Goal: Task Accomplishment & Management: Manage account settings

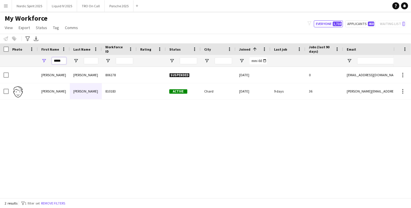
drag, startPoint x: 65, startPoint y: 60, endPoint x: 28, endPoint y: 58, distance: 36.4
click at [29, 58] on div "*****" at bounding box center [315, 61] width 630 height 12
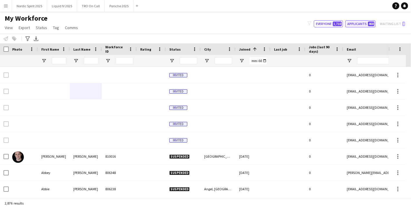
click at [358, 22] on button "Applicants 468" at bounding box center [360, 23] width 30 height 7
type input "**********"
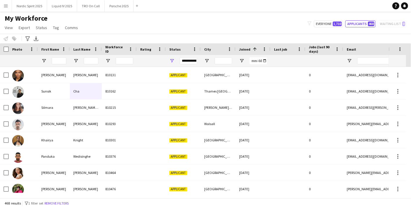
click at [211, 49] on div "City" at bounding box center [214, 49] width 21 height 9
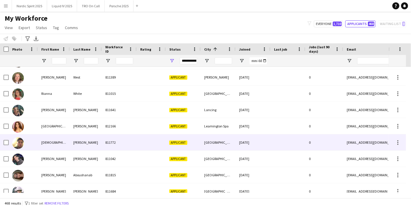
click at [225, 140] on div "[GEOGRAPHIC_DATA]" at bounding box center [218, 142] width 35 height 16
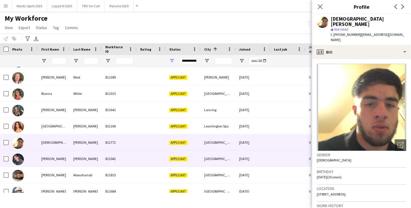
click at [225, 158] on div "[GEOGRAPHIC_DATA]" at bounding box center [218, 159] width 35 height 16
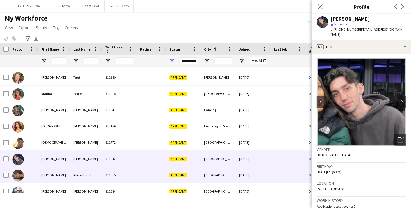
click at [219, 173] on div "[GEOGRAPHIC_DATA]" at bounding box center [218, 175] width 35 height 16
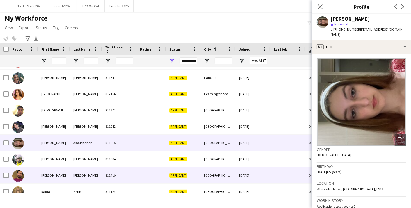
click at [221, 169] on div "[GEOGRAPHIC_DATA]" at bounding box center [218, 175] width 35 height 16
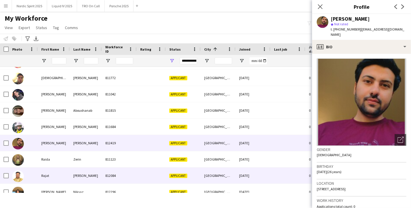
click at [221, 169] on div "[GEOGRAPHIC_DATA]" at bounding box center [218, 175] width 35 height 16
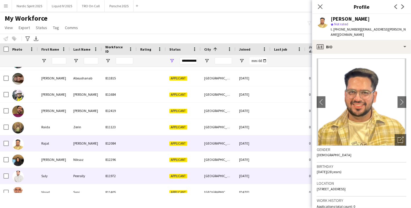
click at [220, 169] on div "[GEOGRAPHIC_DATA]" at bounding box center [218, 176] width 35 height 16
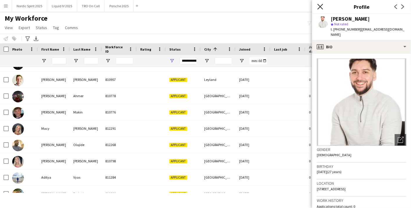
click at [323, 5] on app-icon "Close pop-in" at bounding box center [320, 7] width 8 height 8
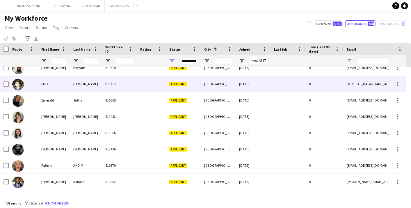
click at [139, 88] on div at bounding box center [151, 84] width 29 height 16
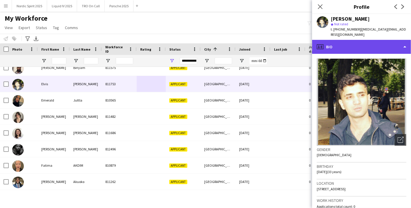
click at [408, 41] on div "profile Bio" at bounding box center [361, 47] width 99 height 14
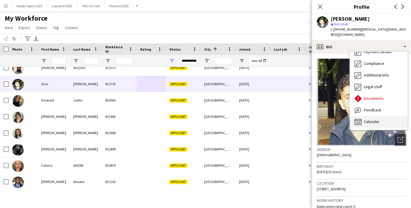
click at [392, 122] on div "Calendar Calendar" at bounding box center [379, 122] width 58 height 12
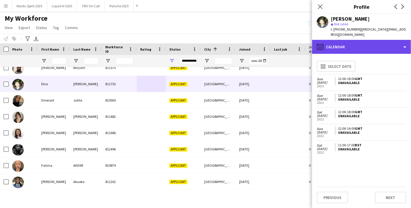
click at [408, 40] on div "calendar-full Calendar" at bounding box center [361, 47] width 99 height 14
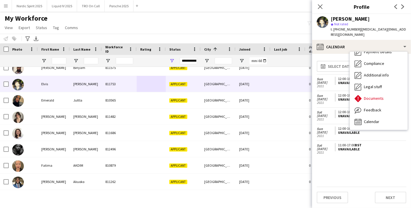
click at [408, 64] on div "Bio Bio Company application Company application Employment Employment About you…" at bounding box center [378, 90] width 58 height 78
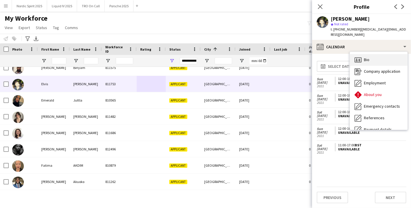
click at [378, 55] on div "Bio Bio" at bounding box center [379, 60] width 58 height 12
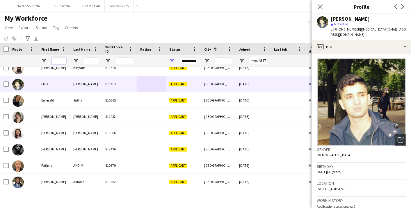
click at [63, 60] on input "First Name Filter Input" at bounding box center [59, 60] width 15 height 7
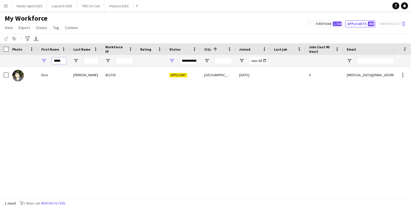
type input "*****"
click at [192, 60] on div "**********" at bounding box center [188, 60] width 17 height 7
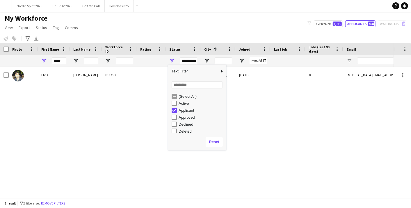
click at [185, 97] on div "(Select All)" at bounding box center [201, 96] width 46 height 4
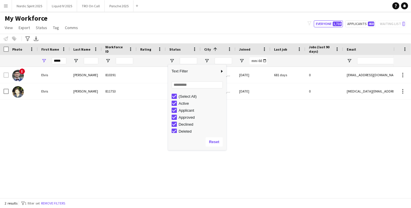
click at [124, 144] on div "[PERSON_NAME] 811753 Applicant [GEOGRAPHIC_DATA] [DATE] 0 [MEDICAL_DATA][EMAIL_…" at bounding box center [196, 130] width 393 height 126
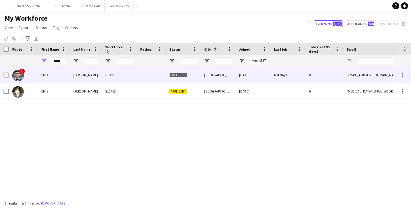
click at [60, 72] on div "Elvis" at bounding box center [54, 75] width 32 height 16
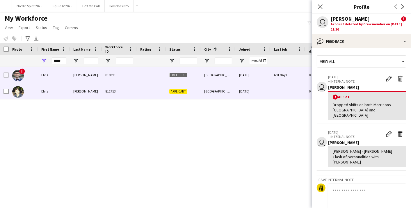
click at [41, 92] on div "Elvis" at bounding box center [54, 91] width 32 height 16
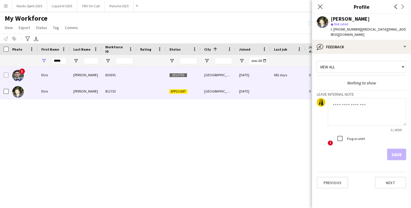
click at [47, 79] on div "Elvis" at bounding box center [54, 75] width 32 height 16
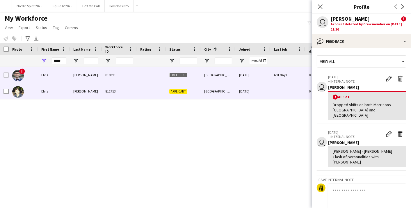
click at [50, 94] on div "Elvis" at bounding box center [54, 91] width 32 height 16
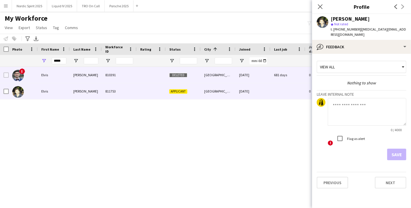
click at [247, 72] on div "[DATE]" at bounding box center [252, 75] width 35 height 16
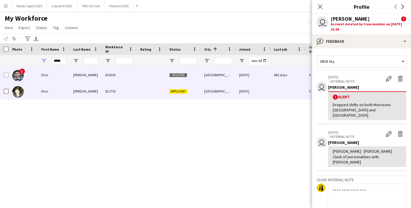
click at [231, 91] on div "[GEOGRAPHIC_DATA]" at bounding box center [218, 91] width 35 height 16
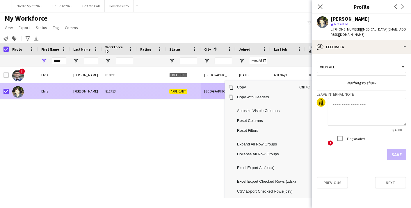
click at [218, 91] on div "[GEOGRAPHIC_DATA]" at bounding box center [218, 91] width 35 height 16
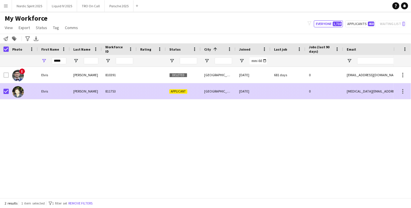
click at [218, 91] on div "[GEOGRAPHIC_DATA]" at bounding box center [218, 91] width 35 height 16
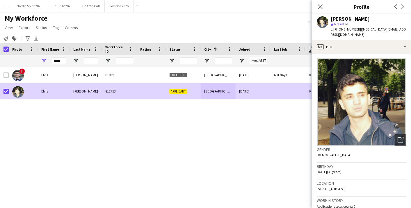
drag, startPoint x: 238, startPoint y: 199, endPoint x: 305, endPoint y: 194, distance: 67.3
click at [305, 194] on main "My Workforce View Views Default view Compliance Log New view Update view Delete…" at bounding box center [205, 106] width 411 height 188
click at [323, 9] on icon at bounding box center [320, 7] width 6 height 6
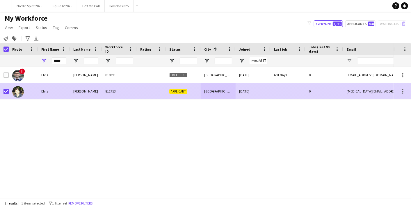
click at [236, 88] on div "[DATE]" at bounding box center [252, 91] width 35 height 16
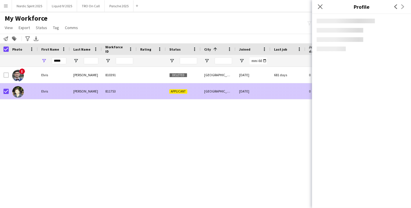
click at [236, 88] on div "[DATE]" at bounding box center [252, 91] width 35 height 16
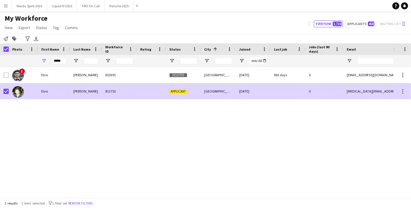
click at [336, 88] on div "0" at bounding box center [324, 91] width 38 height 16
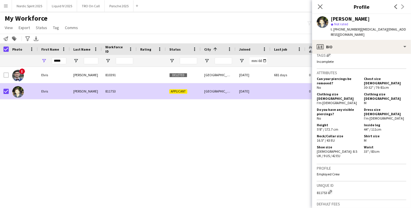
scroll to position [198, 0]
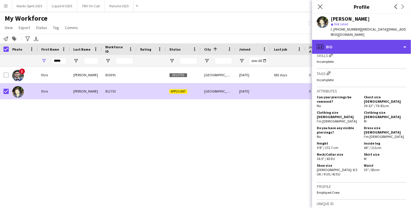
click at [397, 45] on div "profile Bio" at bounding box center [361, 47] width 99 height 14
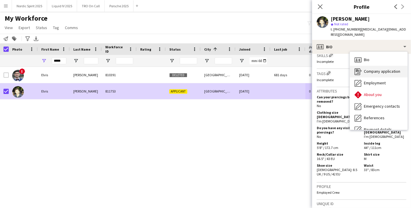
click at [392, 69] on span "Company application" at bounding box center [382, 71] width 36 height 5
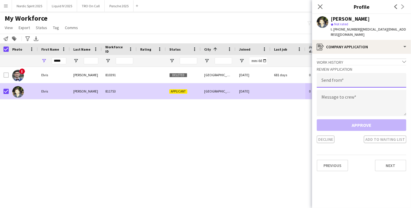
click at [380, 74] on input "email" at bounding box center [362, 80] width 90 height 15
click at [380, 67] on h3 "Review Application" at bounding box center [362, 69] width 90 height 5
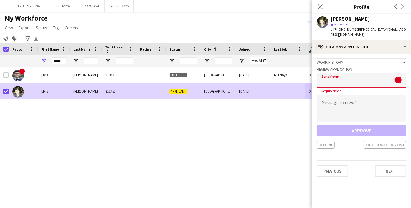
click at [352, 75] on input "email" at bounding box center [362, 80] width 90 height 15
type input "**********"
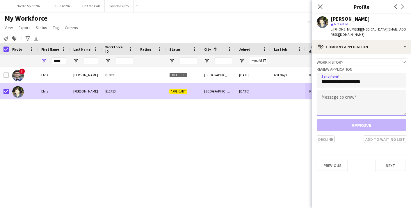
click at [336, 90] on textarea at bounding box center [362, 103] width 90 height 26
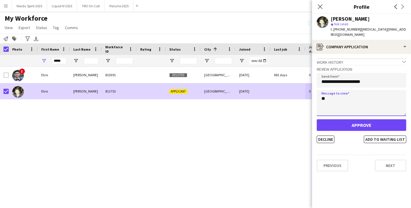
type textarea "*"
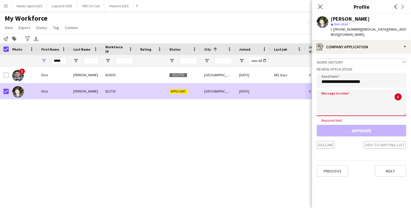
type textarea "*"
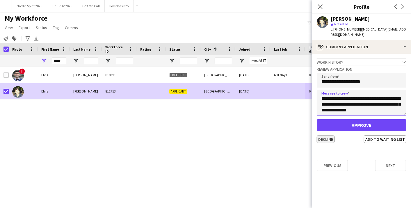
type textarea "**********"
click at [331, 136] on button "Decline" at bounding box center [326, 139] width 18 height 8
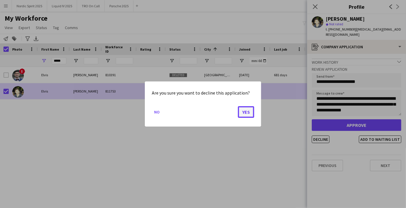
click at [249, 115] on button "Yes" at bounding box center [246, 112] width 16 height 12
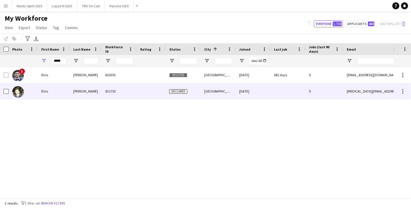
click at [149, 91] on div at bounding box center [151, 91] width 29 height 16
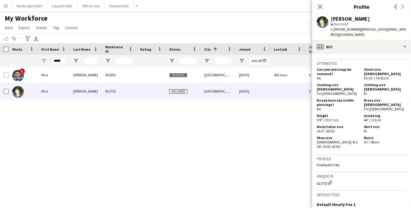
scroll to position [295, 0]
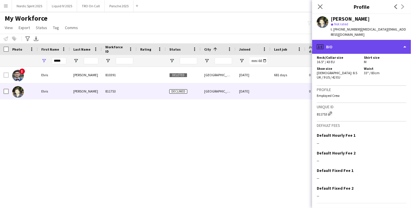
click at [372, 41] on div "profile Bio" at bounding box center [361, 47] width 99 height 14
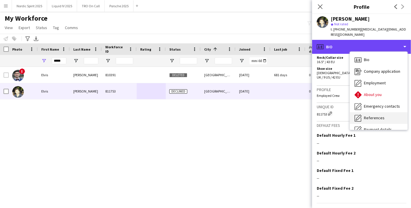
scroll to position [78, 0]
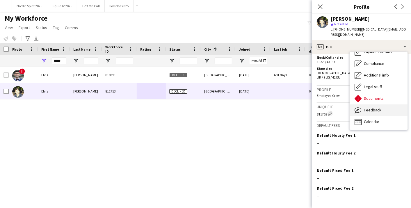
click at [377, 107] on span "Feedback" at bounding box center [372, 109] width 17 height 5
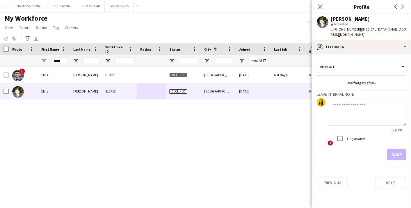
click at [357, 112] on textarea at bounding box center [367, 112] width 78 height 28
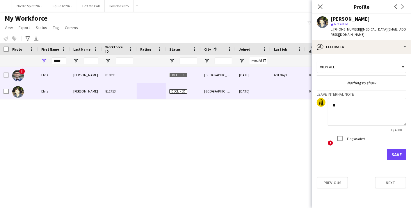
type textarea "*"
click at [189, 78] on div "Deleted" at bounding box center [183, 75] width 35 height 16
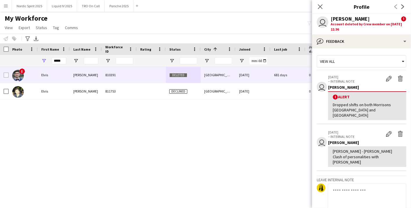
drag, startPoint x: 344, startPoint y: 28, endPoint x: 331, endPoint y: 24, distance: 14.3
click at [331, 24] on div "Account deleted by Crew member on [DATE] 11:36" at bounding box center [369, 27] width 76 height 10
copy div "Account deleted by Crew member on [DATE] 11:36"
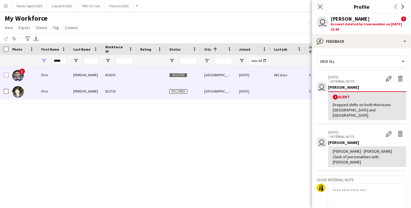
click at [209, 87] on div "[GEOGRAPHIC_DATA]" at bounding box center [218, 91] width 35 height 16
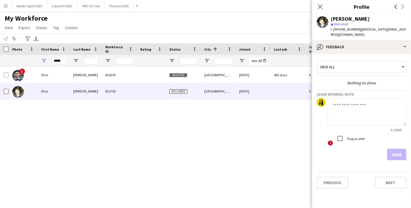
click at [346, 107] on textarea at bounding box center [367, 112] width 78 height 28
paste textarea "**********"
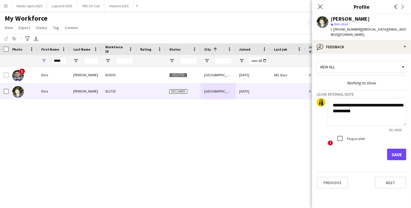
click at [332, 99] on textarea "**********" at bounding box center [367, 112] width 78 height 28
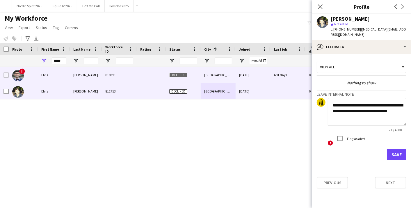
type textarea "**********"
click at [214, 73] on div "[GEOGRAPHIC_DATA]" at bounding box center [218, 75] width 35 height 16
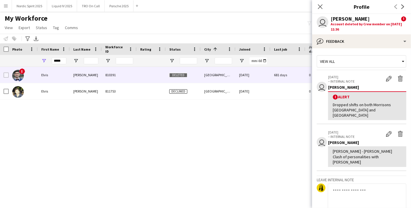
scroll to position [64, 0]
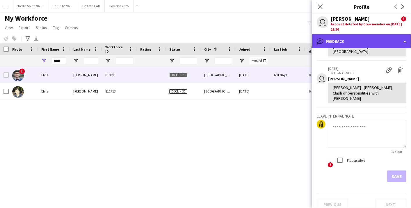
click at [406, 42] on div "bubble-pencil Feedback" at bounding box center [361, 41] width 99 height 14
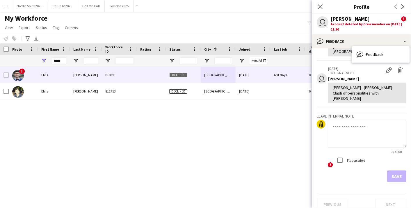
click at [397, 33] on div "user Elvis Assadi ! Account deleted by Crew member on 18-11-2024 11:36" at bounding box center [361, 24] width 99 height 20
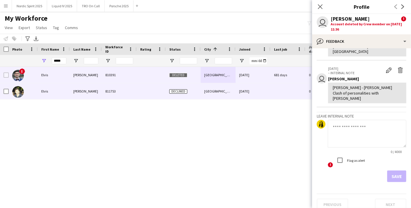
click at [247, 95] on div "[DATE]" at bounding box center [252, 91] width 35 height 16
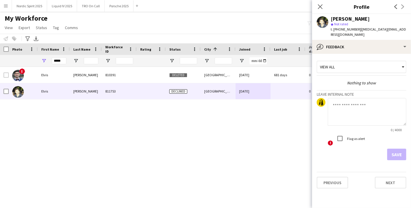
click at [341, 98] on textarea at bounding box center [367, 112] width 78 height 28
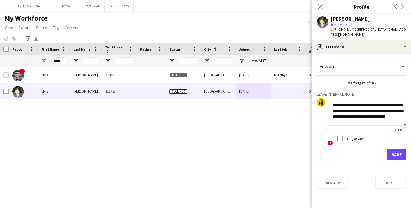
scroll to position [0, 0]
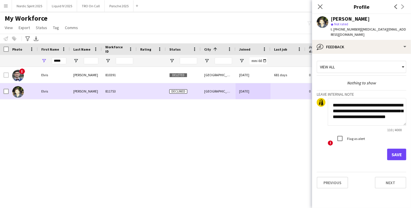
drag, startPoint x: 357, startPoint y: 119, endPoint x: 311, endPoint y: 88, distance: 55.3
click at [311, 88] on body "Menu Boards Boards Boards All jobs Status Workforce Workforce My Workforce Recr…" at bounding box center [205, 104] width 411 height 208
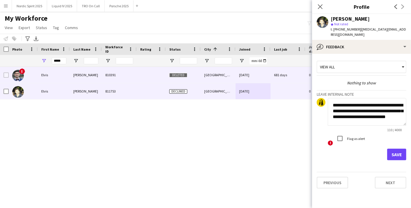
type textarea "**********"
click at [210, 78] on div "[GEOGRAPHIC_DATA]" at bounding box center [218, 75] width 35 height 16
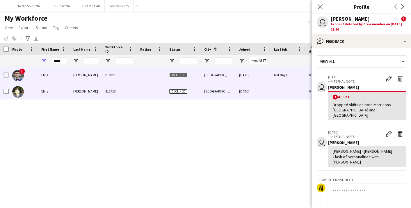
click at [212, 84] on div "[GEOGRAPHIC_DATA]" at bounding box center [218, 91] width 35 height 16
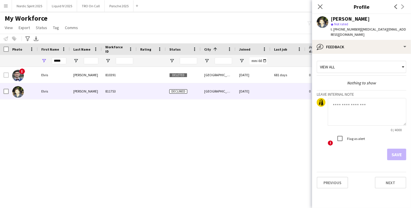
click at [344, 104] on textarea at bounding box center [367, 112] width 78 height 28
paste textarea "**********"
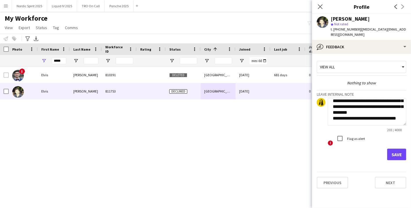
scroll to position [23, 0]
type textarea "**********"
click at [353, 133] on div "Flag as alert" at bounding box center [349, 139] width 31 height 12
click at [352, 136] on label "Flag as alert" at bounding box center [355, 138] width 19 height 4
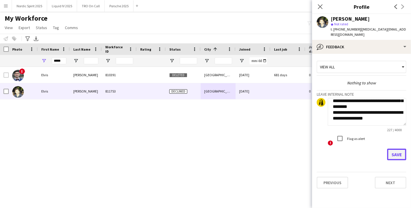
click at [399, 149] on button "Save" at bounding box center [396, 155] width 19 height 12
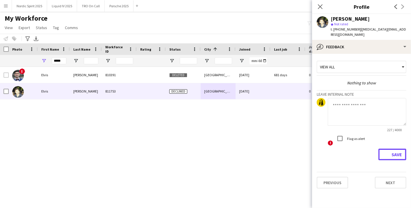
scroll to position [0, 0]
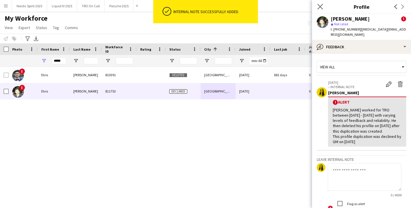
click at [317, 6] on app-icon "Close pop-in" at bounding box center [320, 7] width 8 height 8
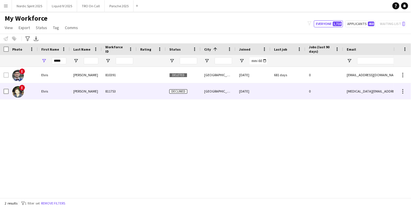
click at [120, 91] on div "811753" at bounding box center [119, 91] width 35 height 16
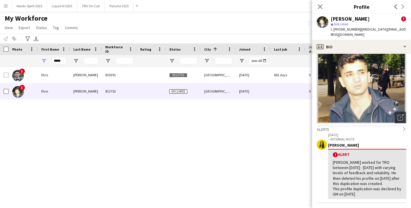
scroll to position [32, 0]
